Goal: Transaction & Acquisition: Purchase product/service

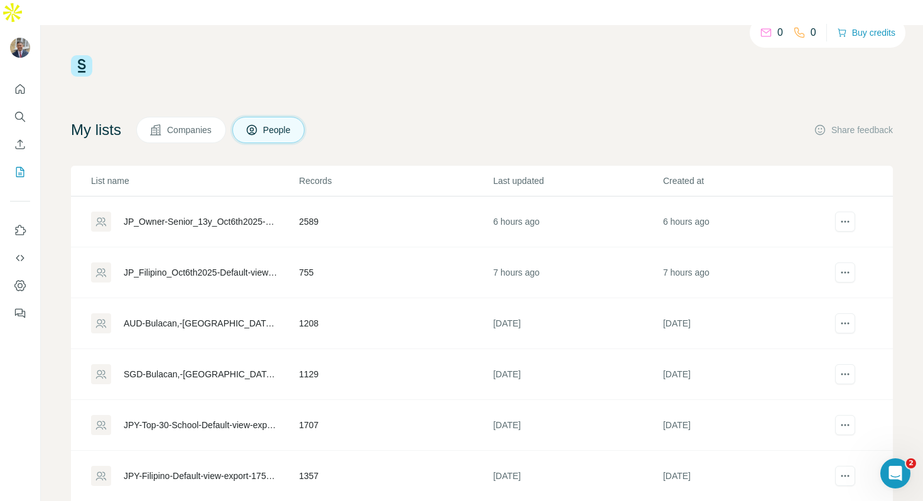
scroll to position [9, 0]
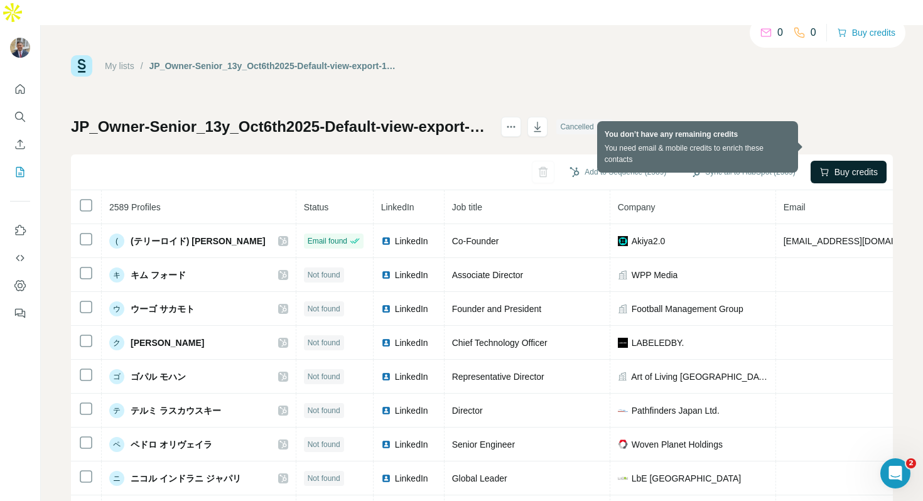
click at [834, 166] on span "Buy credits" at bounding box center [855, 172] width 43 height 13
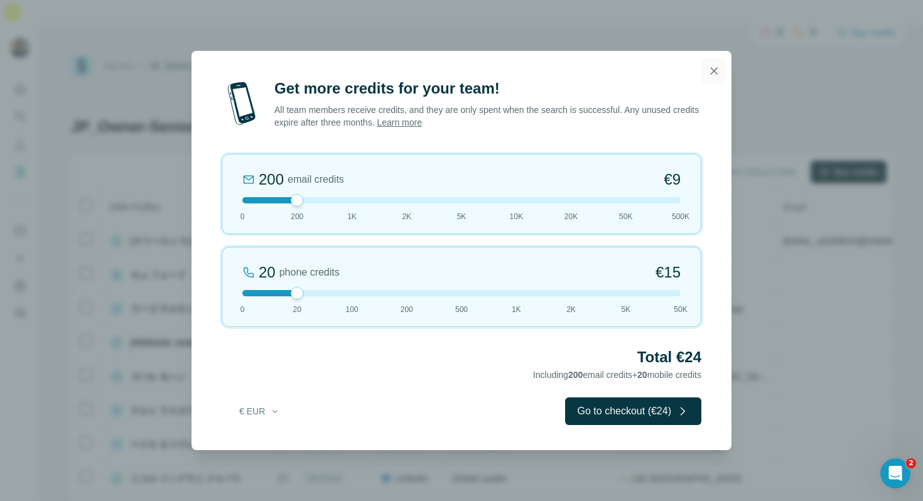
click at [710, 72] on icon "button" at bounding box center [713, 71] width 13 height 13
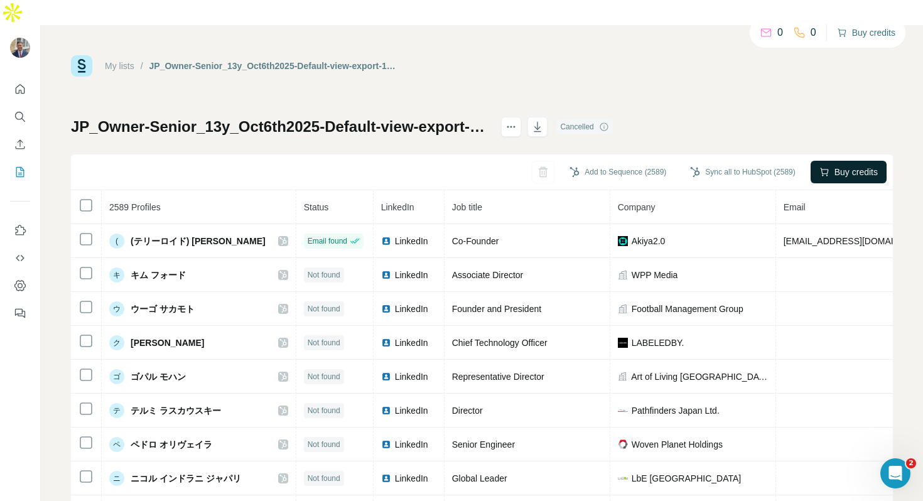
click at [852, 29] on button "Buy credits" at bounding box center [866, 33] width 58 height 18
